Goal: Book appointment/travel/reservation

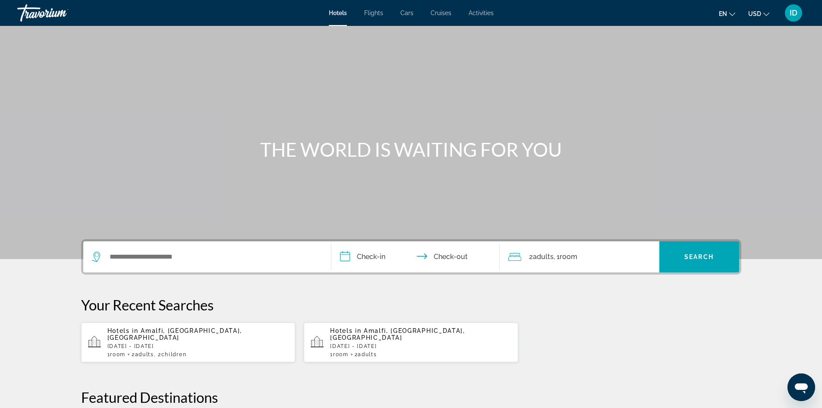
click at [189, 329] on span "Amalfi, Amalfi Coast, Italy" at bounding box center [174, 334] width 135 height 14
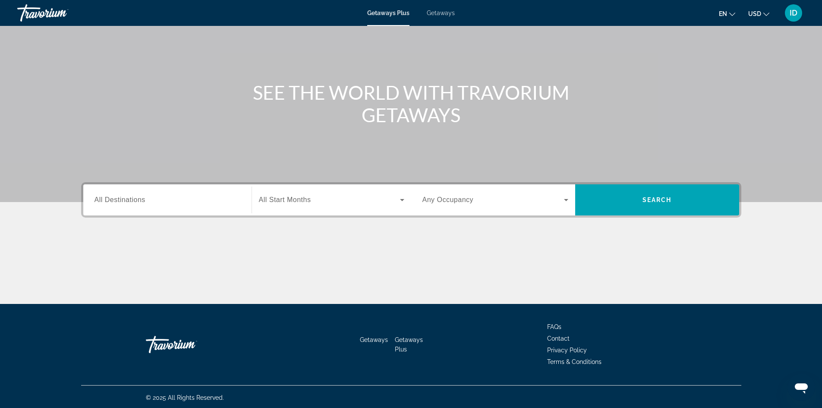
scroll to position [59, 0]
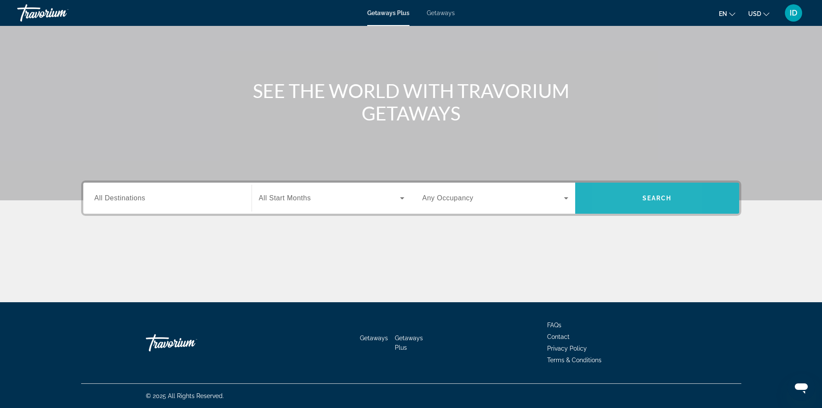
click at [612, 197] on span "Search widget" at bounding box center [657, 198] width 164 height 21
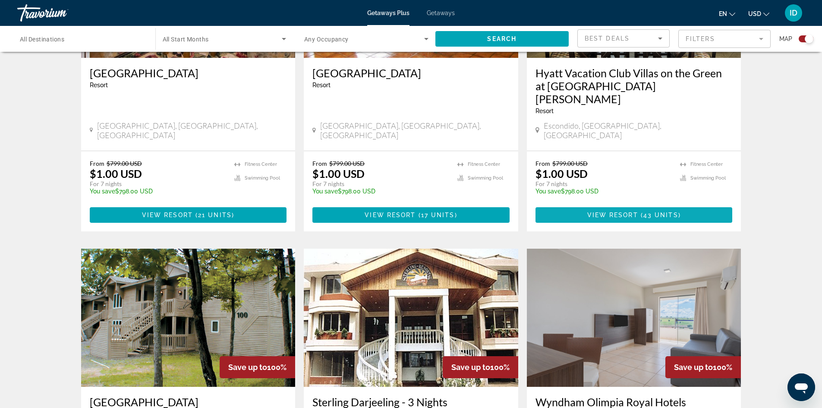
scroll to position [734, 0]
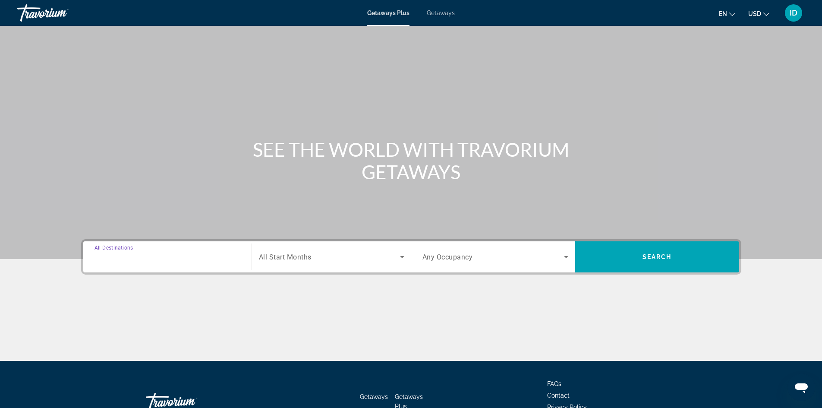
click at [149, 256] on input "Destination All Destinations" at bounding box center [168, 257] width 146 height 10
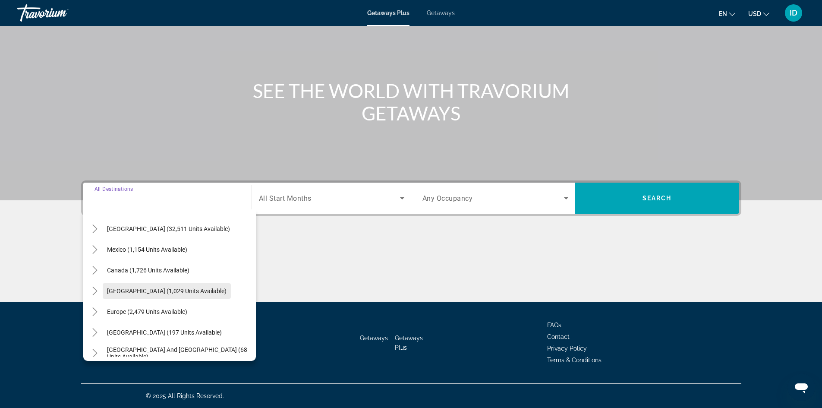
scroll to position [43, 0]
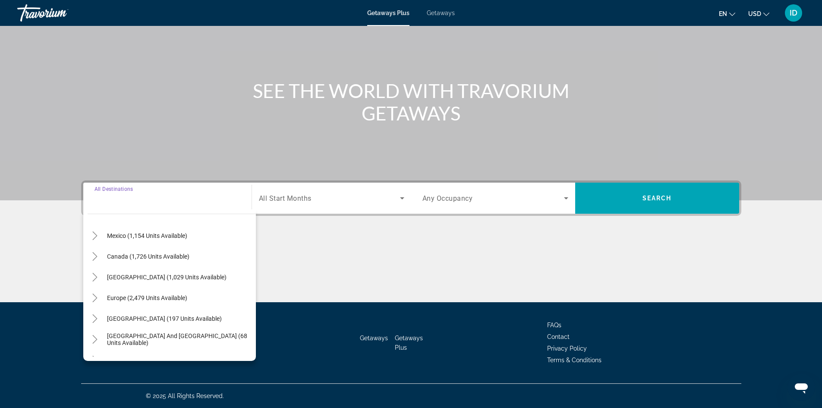
click at [155, 297] on span "Europe (2,479 units available)" at bounding box center [147, 297] width 80 height 7
type input "**********"
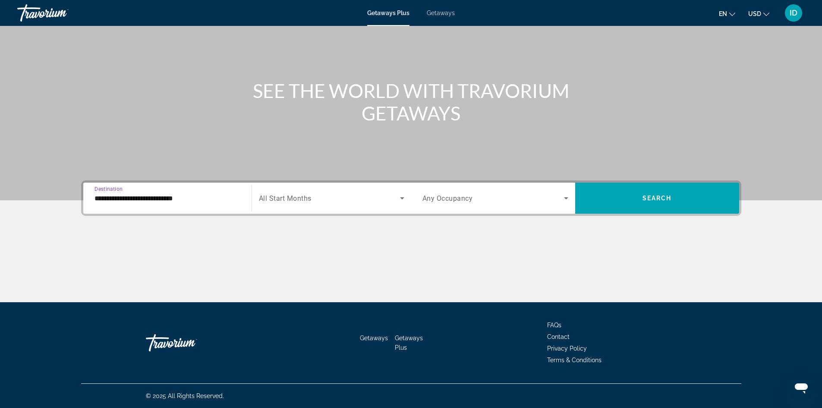
click at [400, 202] on icon "Search widget" at bounding box center [402, 198] width 10 height 10
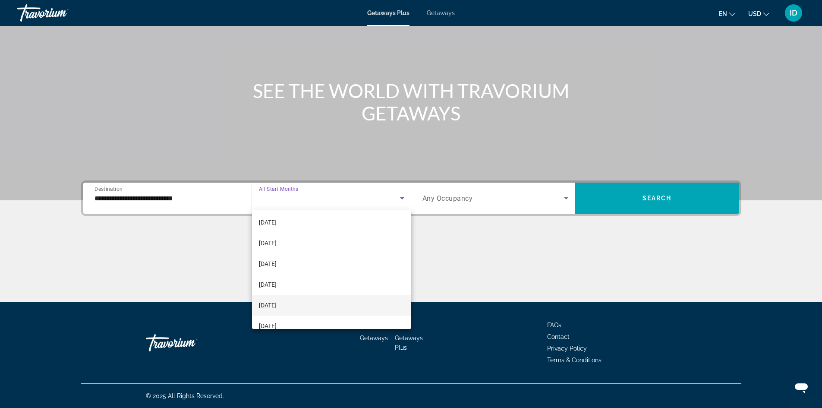
scroll to position [86, 0]
click at [323, 325] on mat-option "[DATE]" at bounding box center [331, 324] width 159 height 21
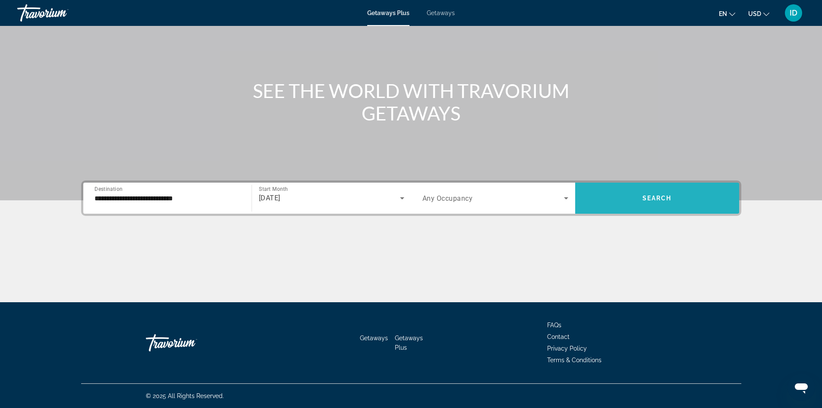
click at [650, 196] on span "Search" at bounding box center [657, 198] width 29 height 7
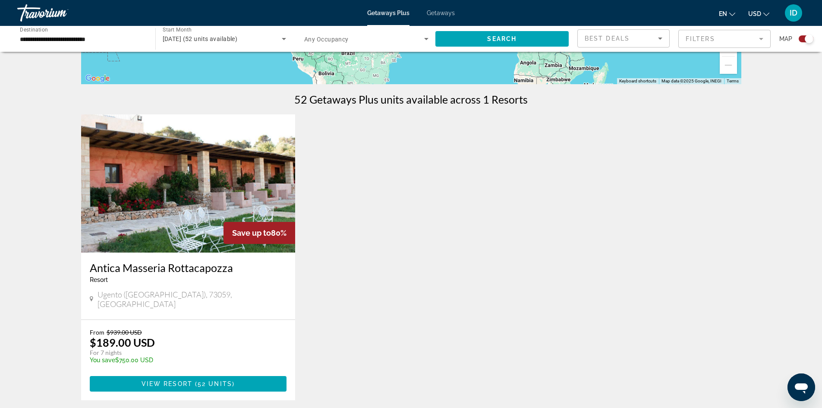
scroll to position [289, 0]
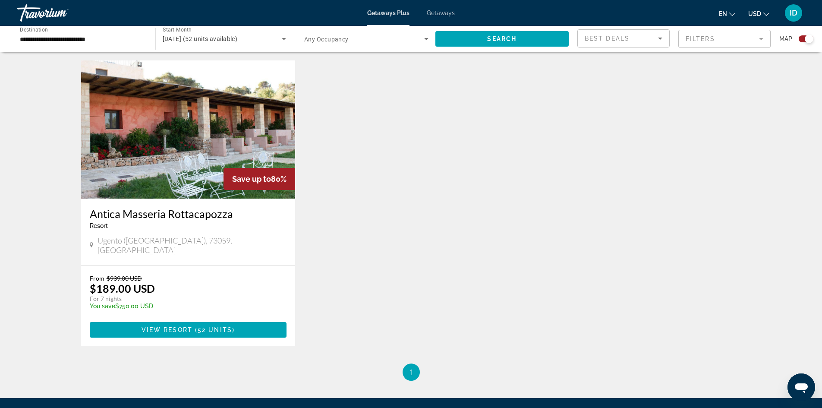
drag, startPoint x: 169, startPoint y: 185, endPoint x: 248, endPoint y: 241, distance: 97.3
click at [170, 185] on img "Main content" at bounding box center [188, 129] width 215 height 138
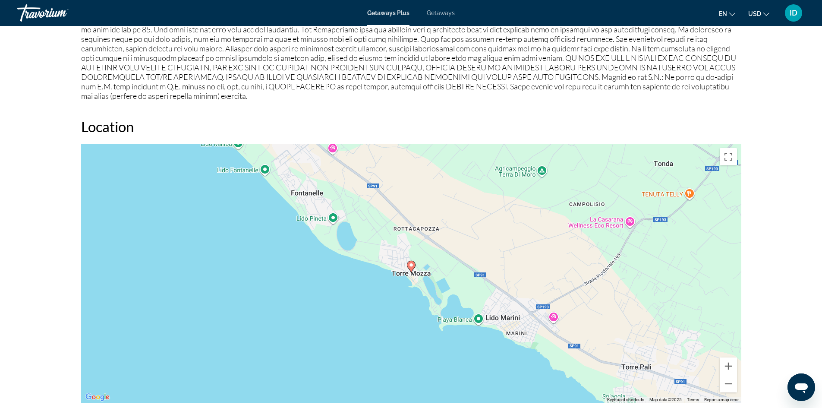
scroll to position [907, 0]
